Goal: Task Accomplishment & Management: Manage account settings

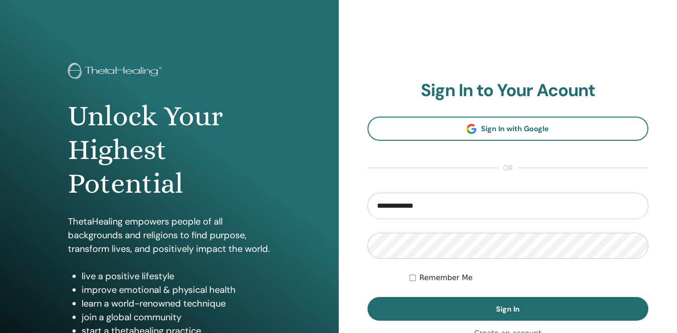
type input "**********"
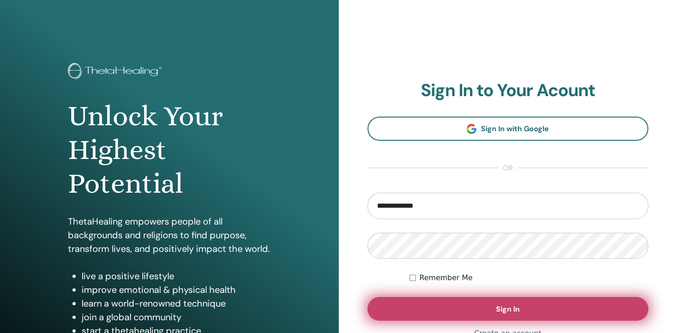
click at [454, 307] on button "Sign In" at bounding box center [507, 309] width 281 height 24
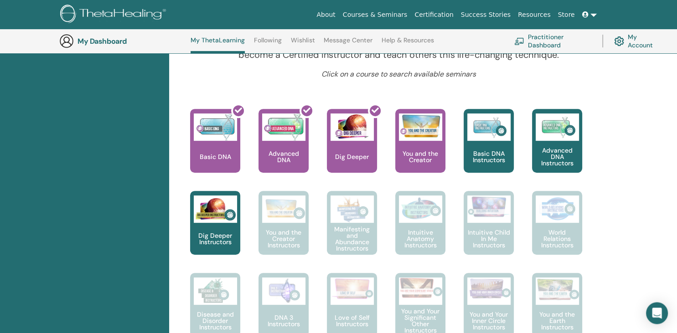
scroll to position [333, 0]
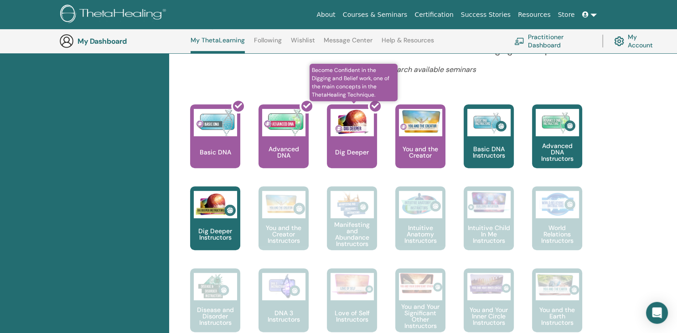
click at [362, 151] on div at bounding box center [357, 140] width 50 height 82
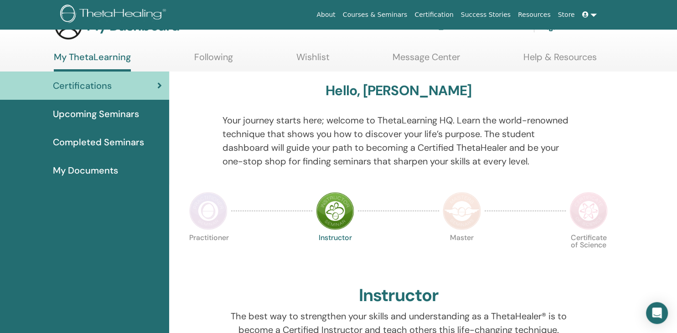
scroll to position [27, 0]
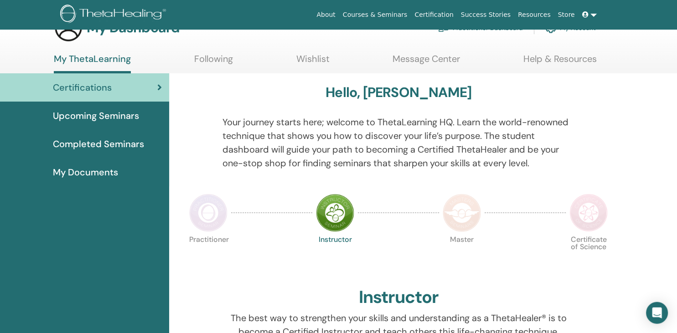
click at [95, 84] on span "Certifications" at bounding box center [82, 88] width 59 height 14
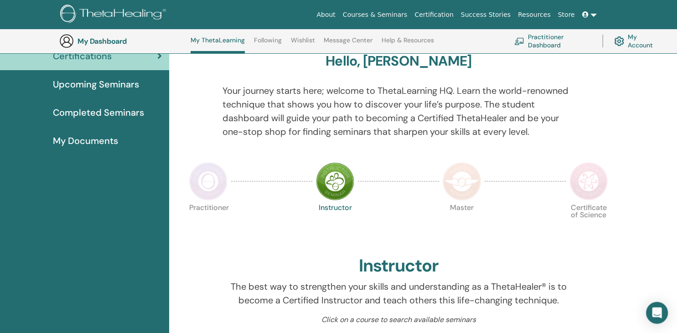
scroll to position [84, 0]
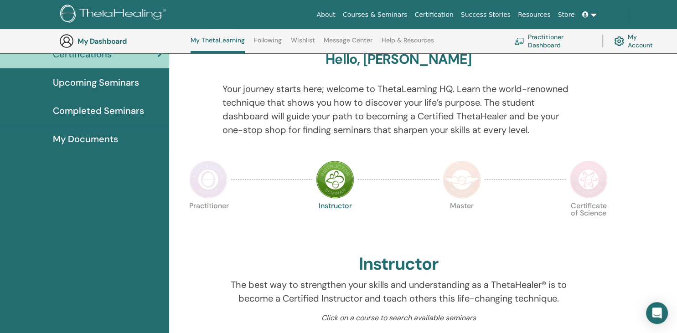
click at [633, 37] on link "My Account" at bounding box center [637, 41] width 46 height 20
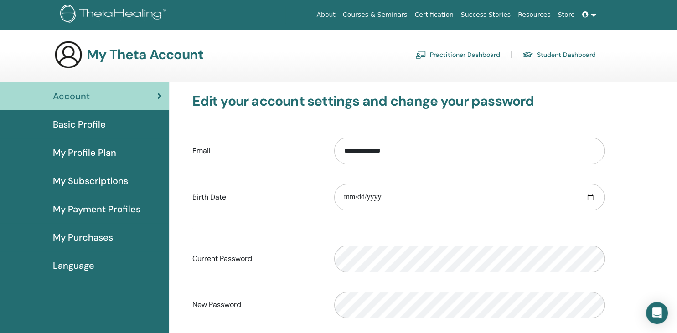
click at [100, 177] on span "My Subscriptions" at bounding box center [90, 181] width 75 height 14
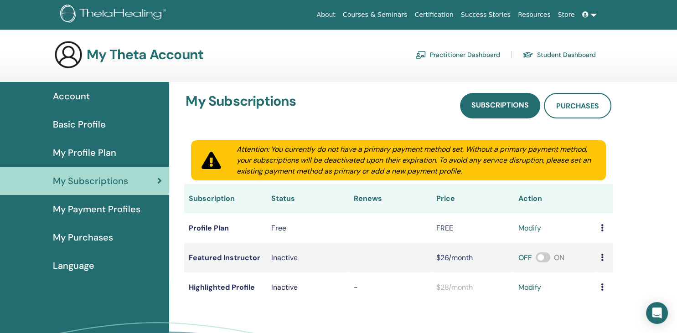
click at [94, 121] on span "Basic Profile" at bounding box center [79, 125] width 53 height 14
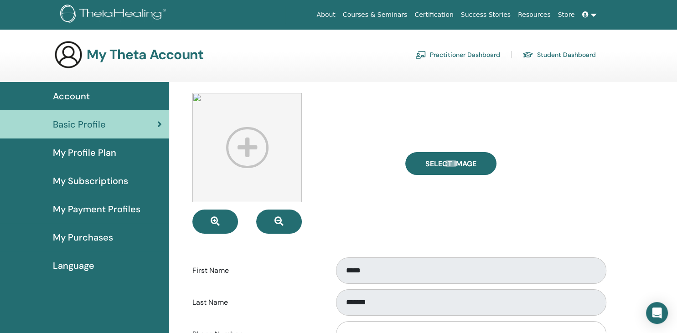
click at [592, 14] on link at bounding box center [589, 14] width 22 height 17
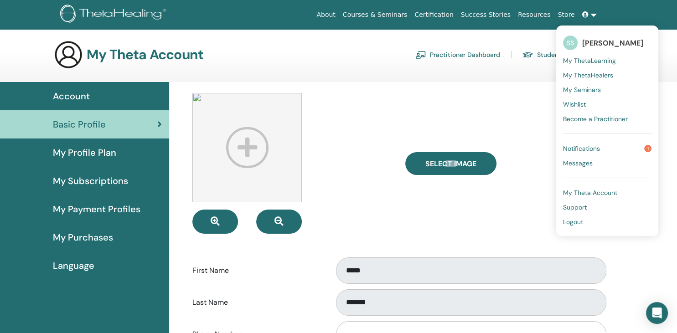
click at [588, 144] on link "Notifications 1" at bounding box center [607, 148] width 88 height 15
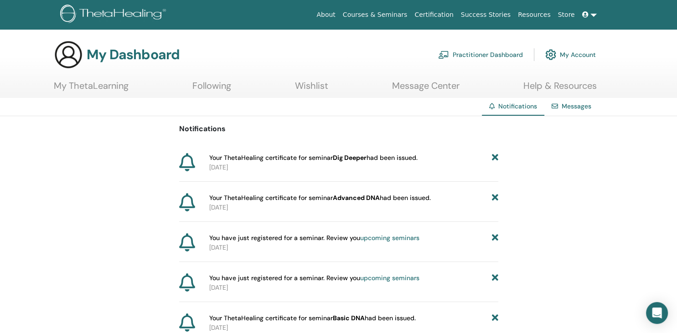
click at [223, 167] on p "[DATE]" at bounding box center [353, 168] width 289 height 10
click at [450, 10] on link "Certification" at bounding box center [434, 14] width 46 height 17
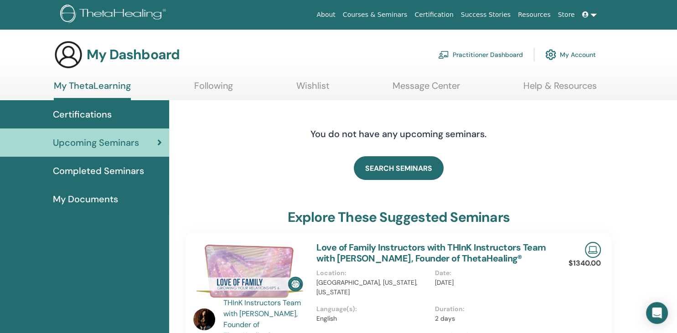
click at [124, 167] on span "Completed Seminars" at bounding box center [98, 171] width 91 height 14
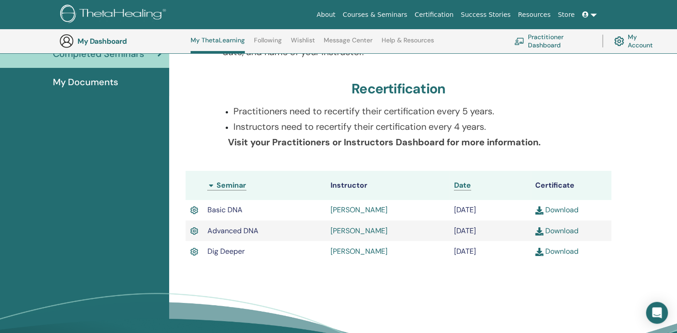
scroll to position [144, 0]
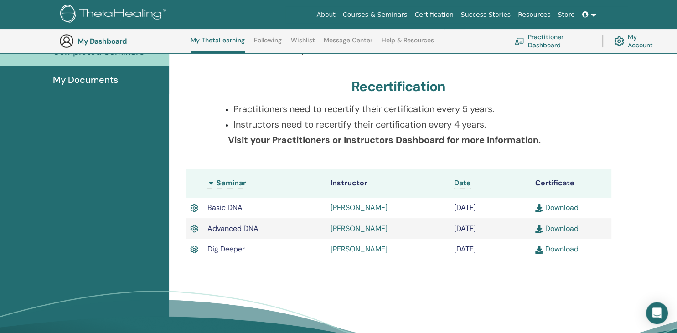
click at [555, 249] on link "Download" at bounding box center [556, 249] width 43 height 10
click at [593, 14] on link at bounding box center [589, 14] width 22 height 17
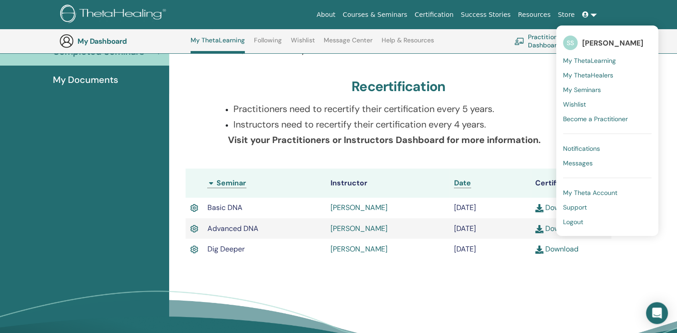
click at [579, 217] on link "Logout" at bounding box center [607, 222] width 88 height 15
